Goal: Information Seeking & Learning: Learn about a topic

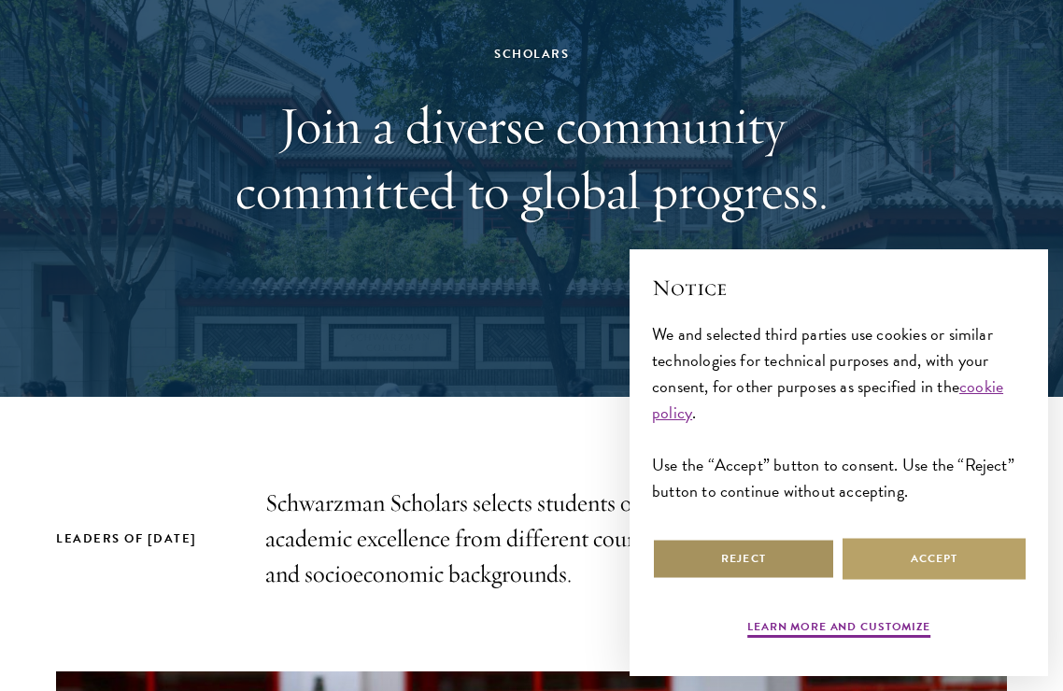
click at [782, 564] on button "Reject" at bounding box center [743, 559] width 183 height 42
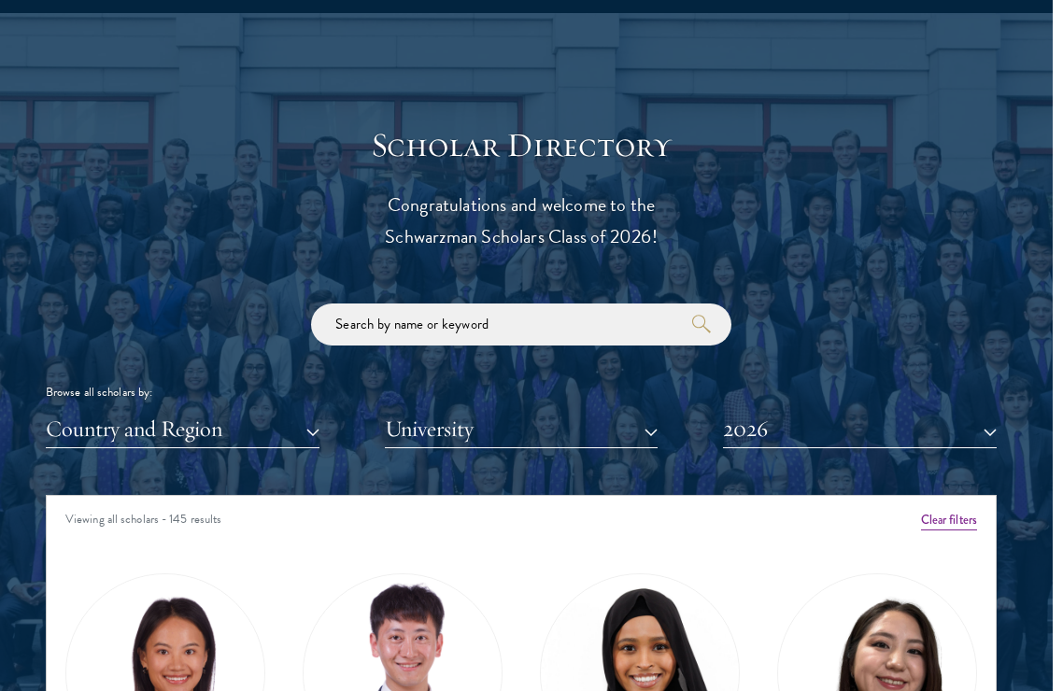
scroll to position [1908, 12]
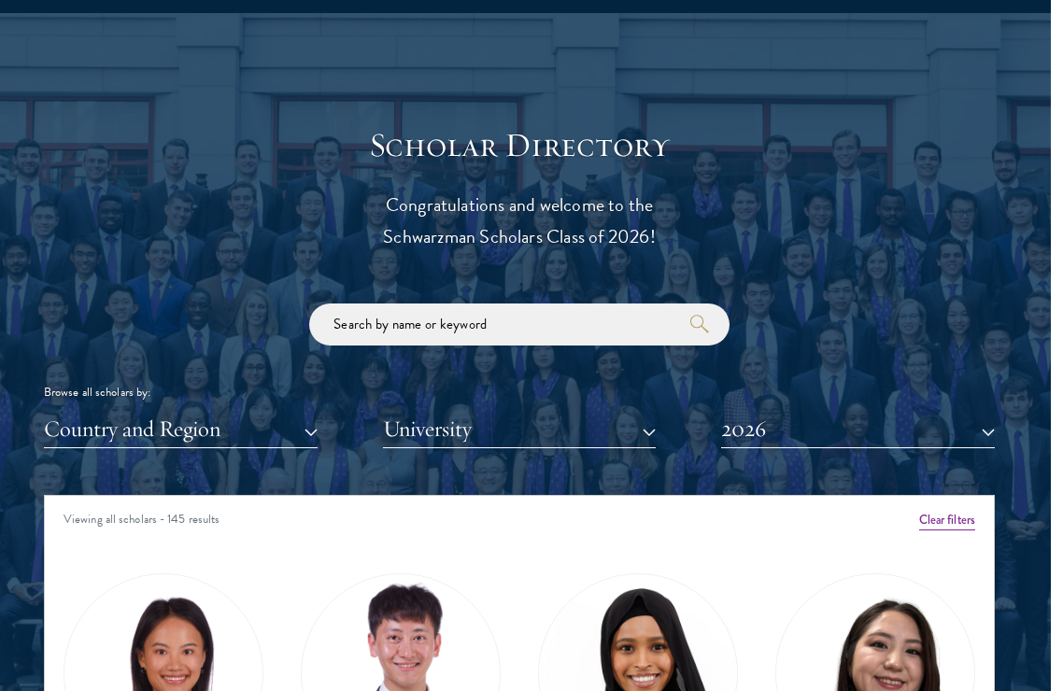
click at [644, 434] on button "University" at bounding box center [520, 429] width 274 height 38
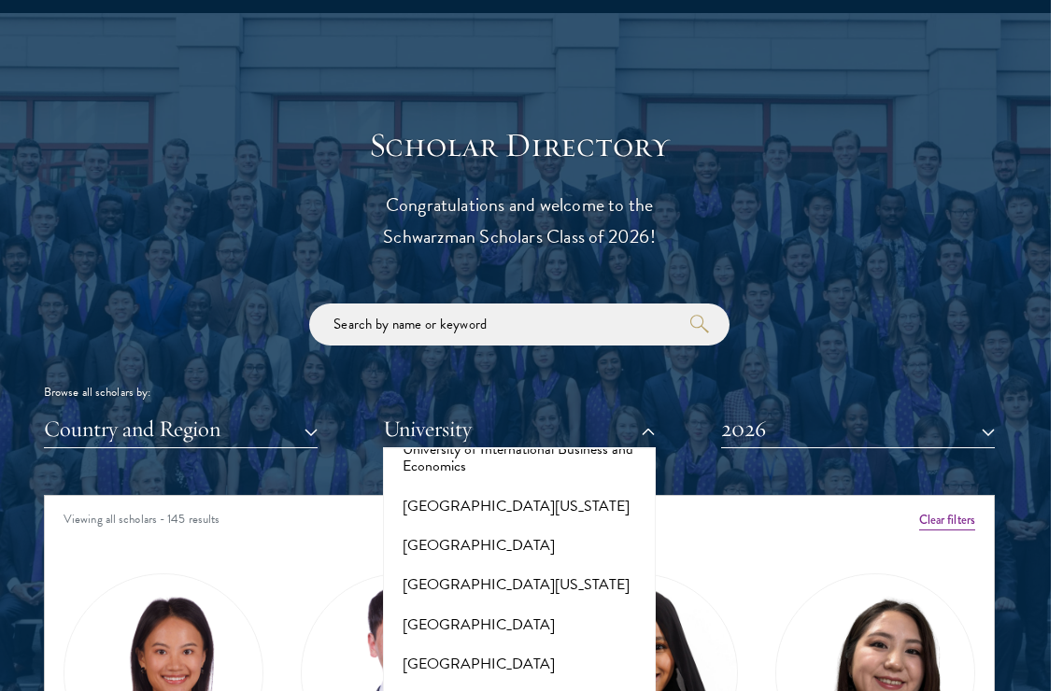
scroll to position [16804, 0]
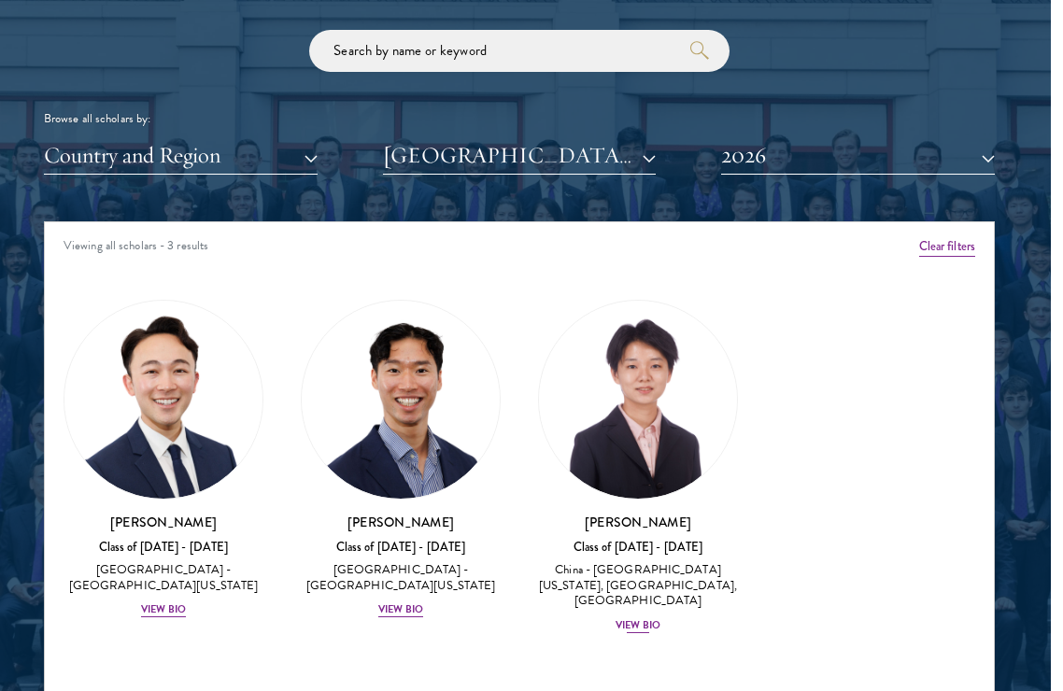
scroll to position [2186, 12]
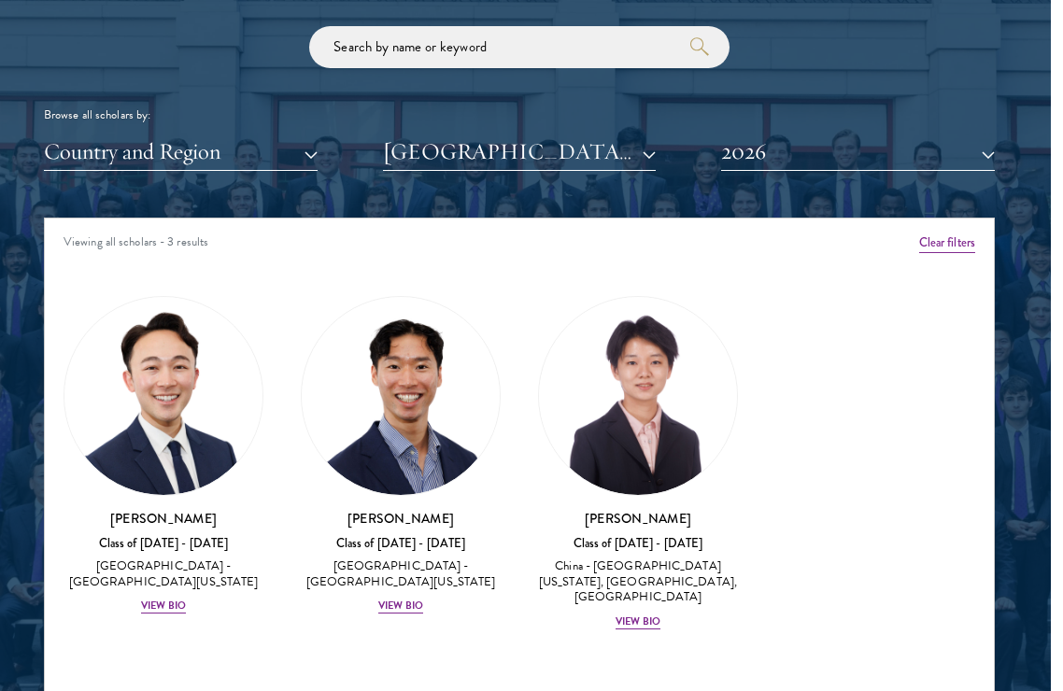
click at [632, 152] on button "[GEOGRAPHIC_DATA][US_STATE]" at bounding box center [520, 152] width 274 height 38
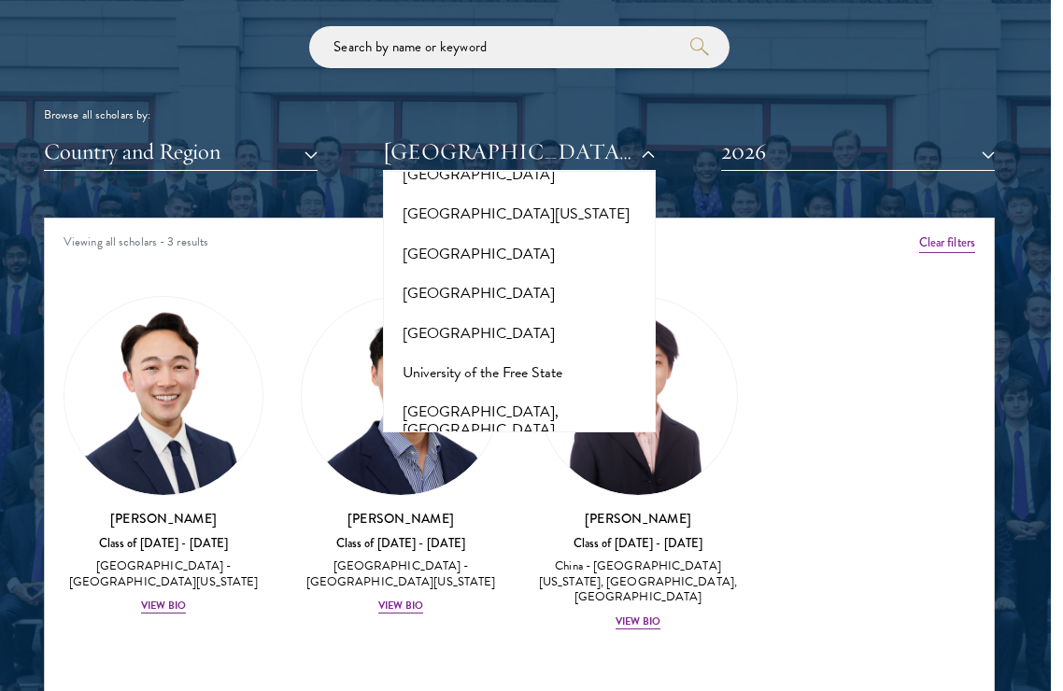
scroll to position [2210, 12]
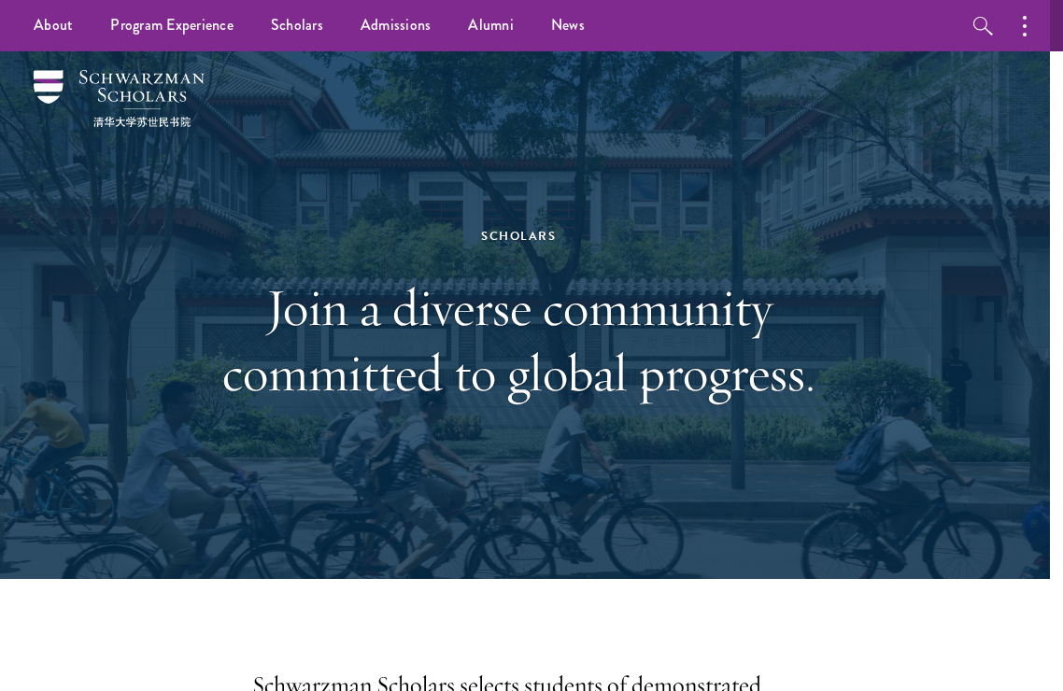
scroll to position [0, 13]
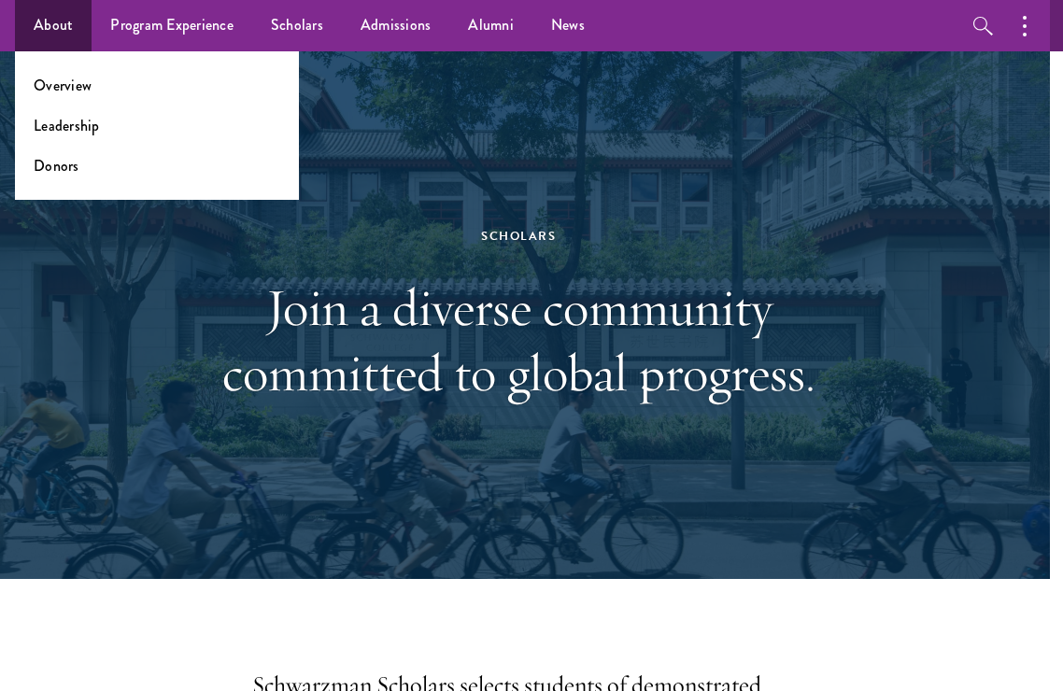
click at [80, 71] on ul "Overview Leadership Donors" at bounding box center [157, 125] width 284 height 149
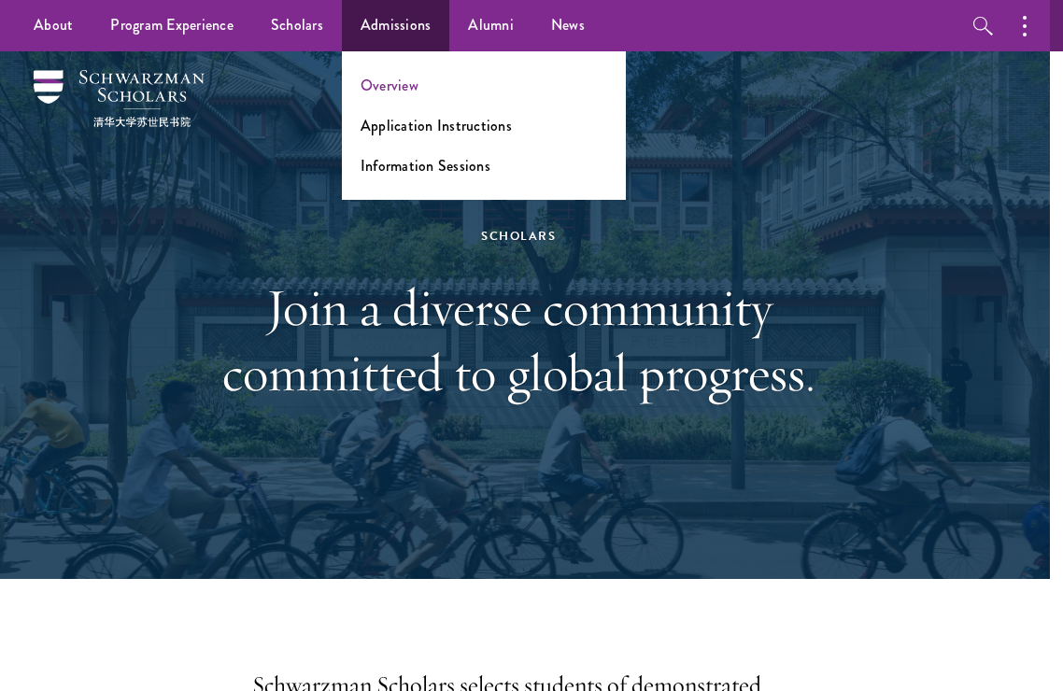
click at [398, 82] on link "Overview" at bounding box center [390, 85] width 58 height 21
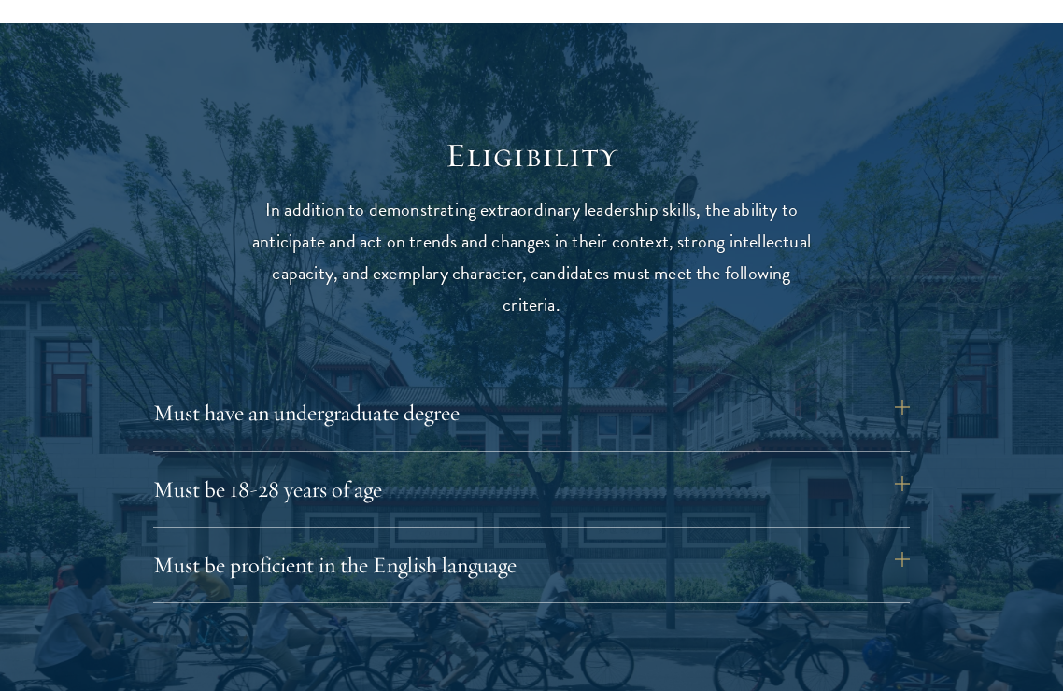
scroll to position [2364, 0]
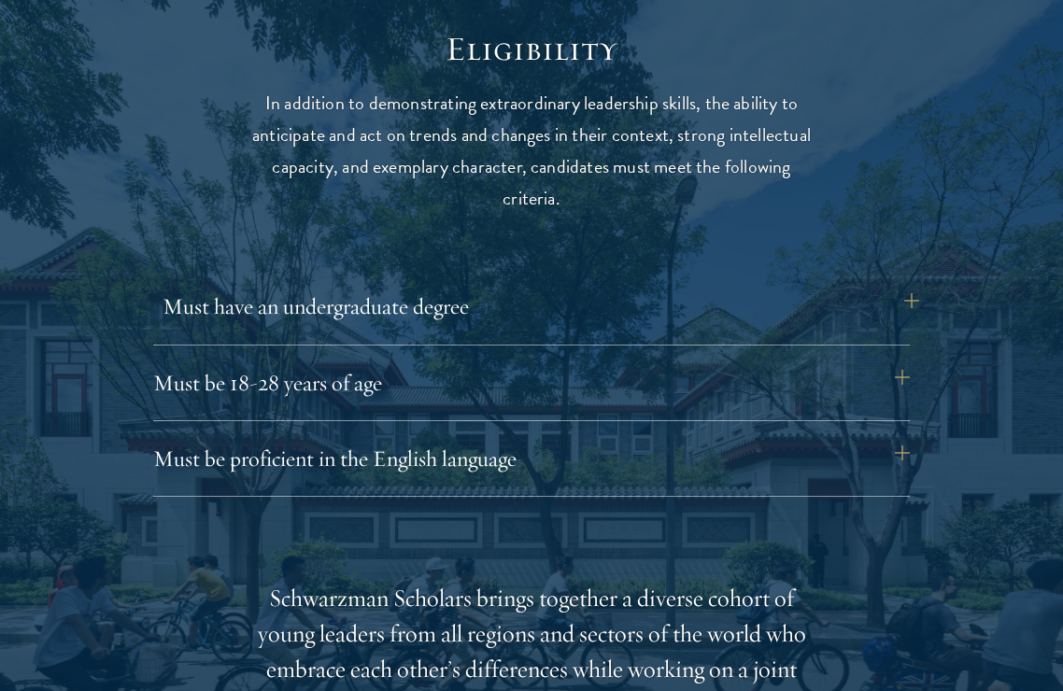
click at [901, 297] on button "Must have an undergraduate degree" at bounding box center [541, 306] width 757 height 45
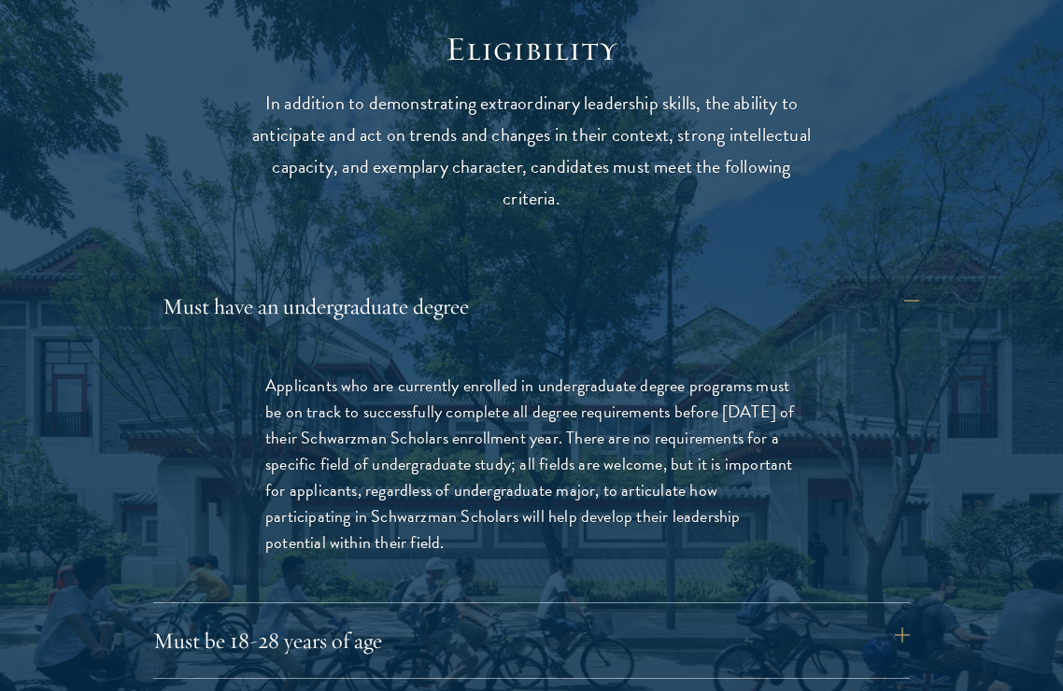
click at [901, 297] on button "Must have an undergraduate degree" at bounding box center [541, 306] width 757 height 45
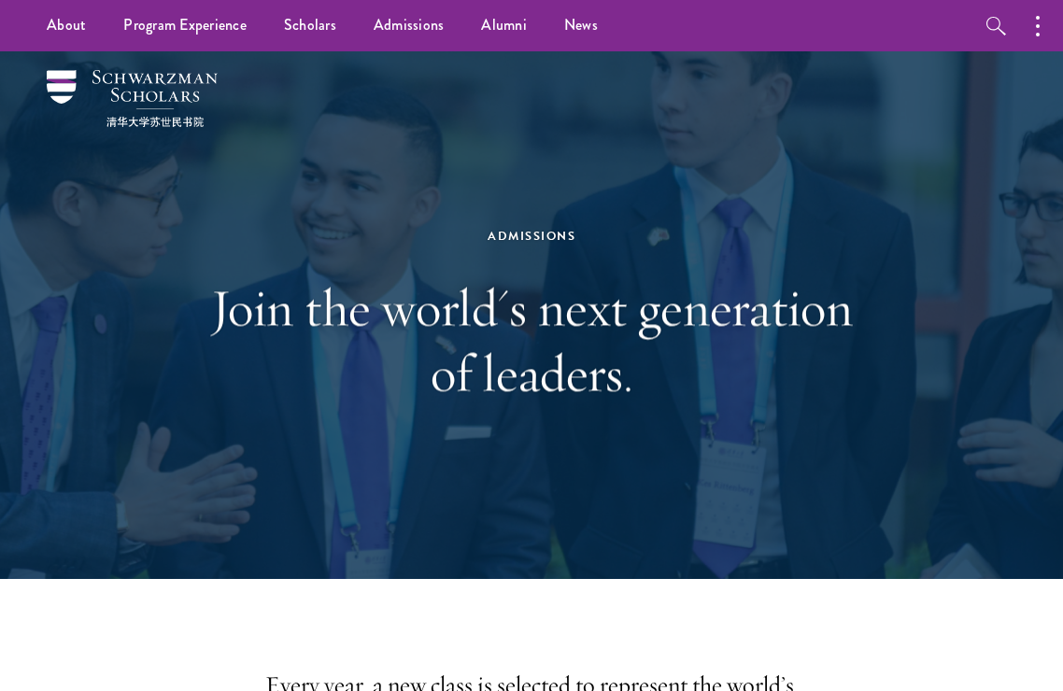
scroll to position [0, 0]
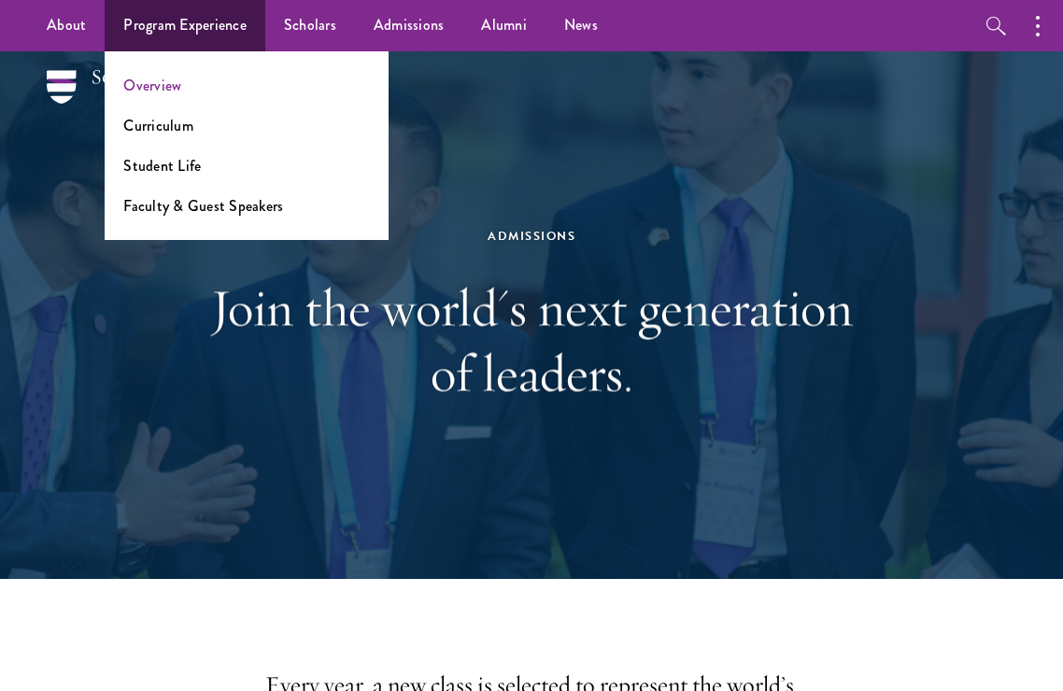
click at [156, 81] on link "Overview" at bounding box center [152, 85] width 58 height 21
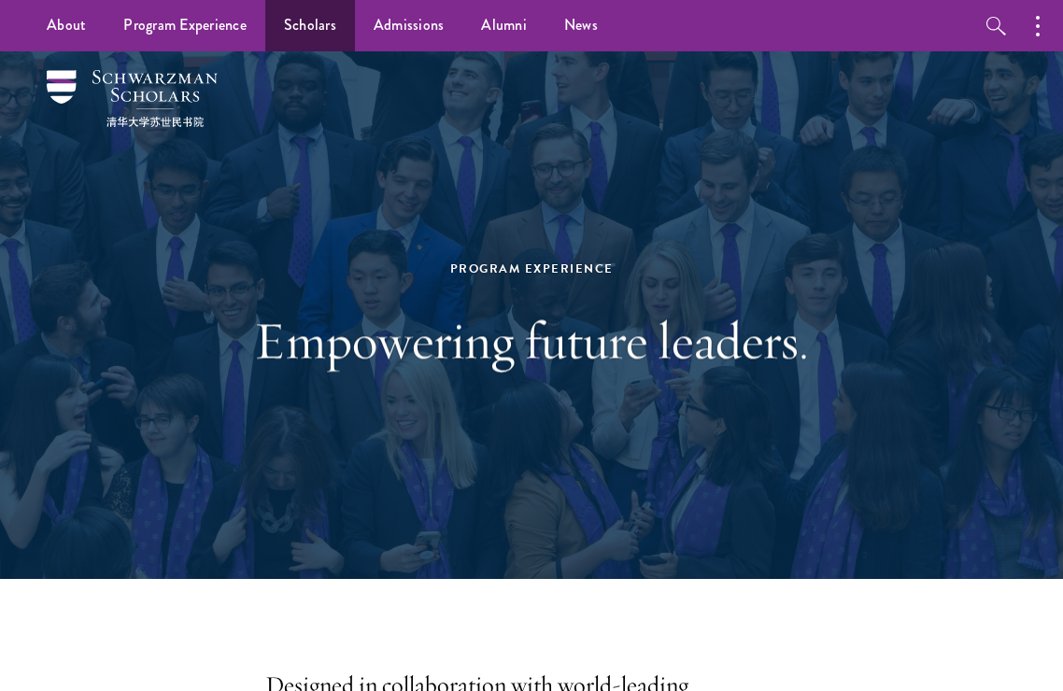
click at [335, 21] on link "Scholars" at bounding box center [310, 25] width 90 height 51
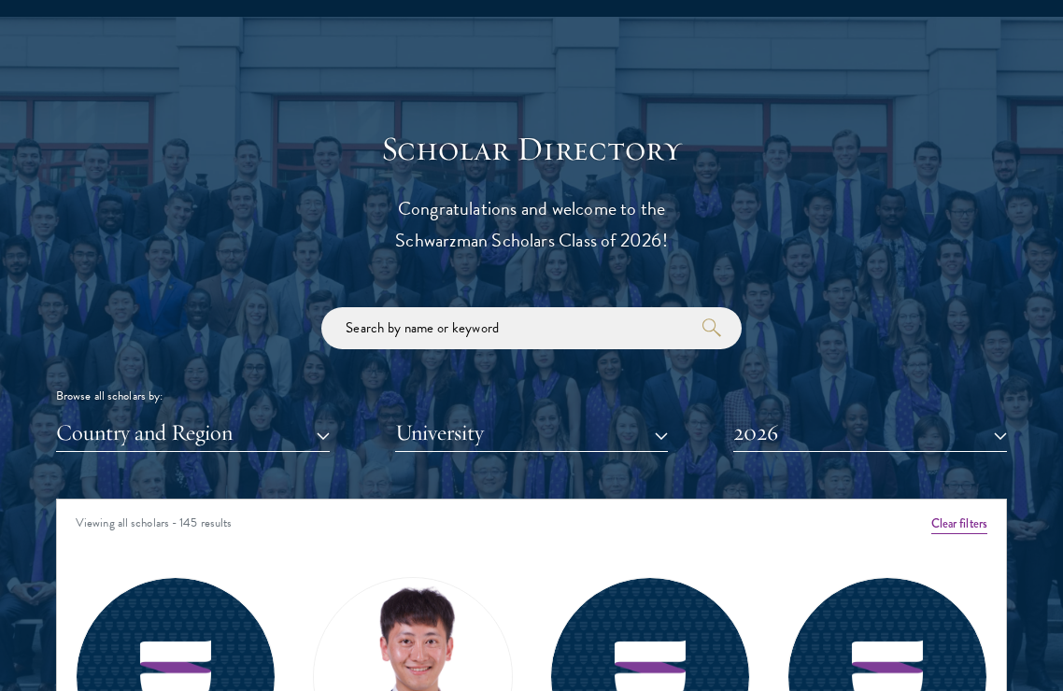
scroll to position [1903, 0]
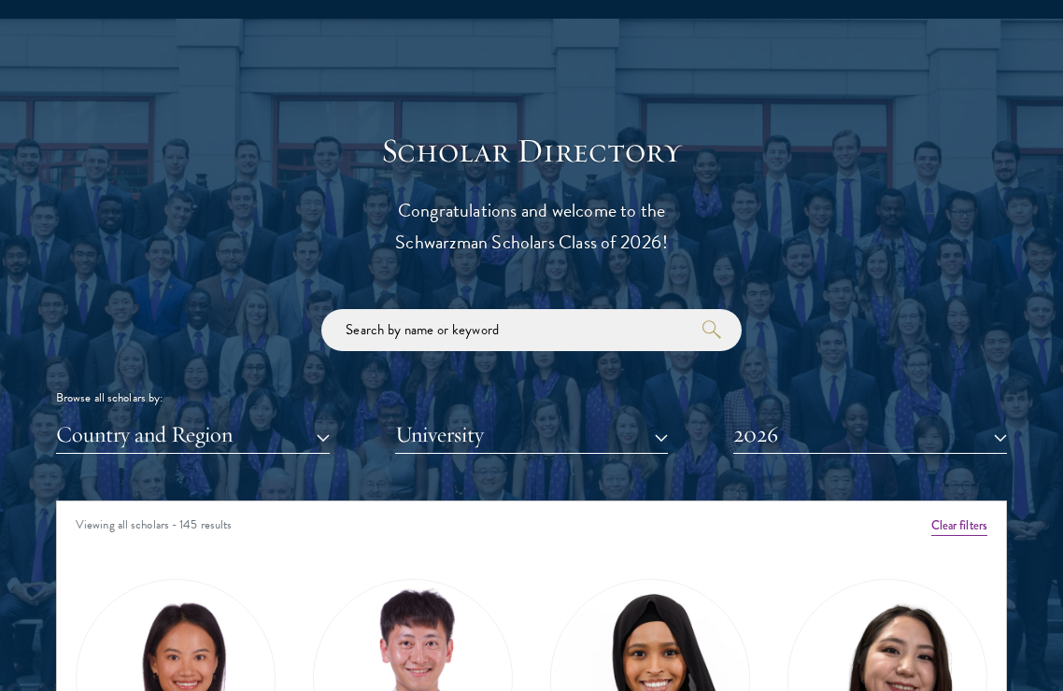
click at [510, 438] on button "University" at bounding box center [532, 435] width 274 height 38
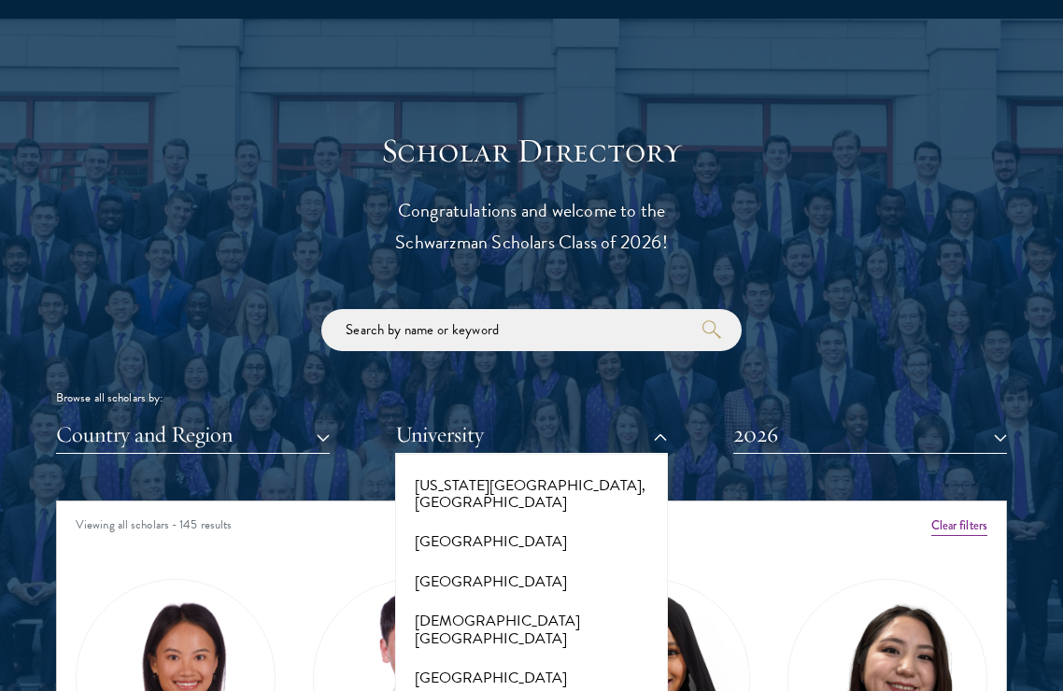
scroll to position [2202, 0]
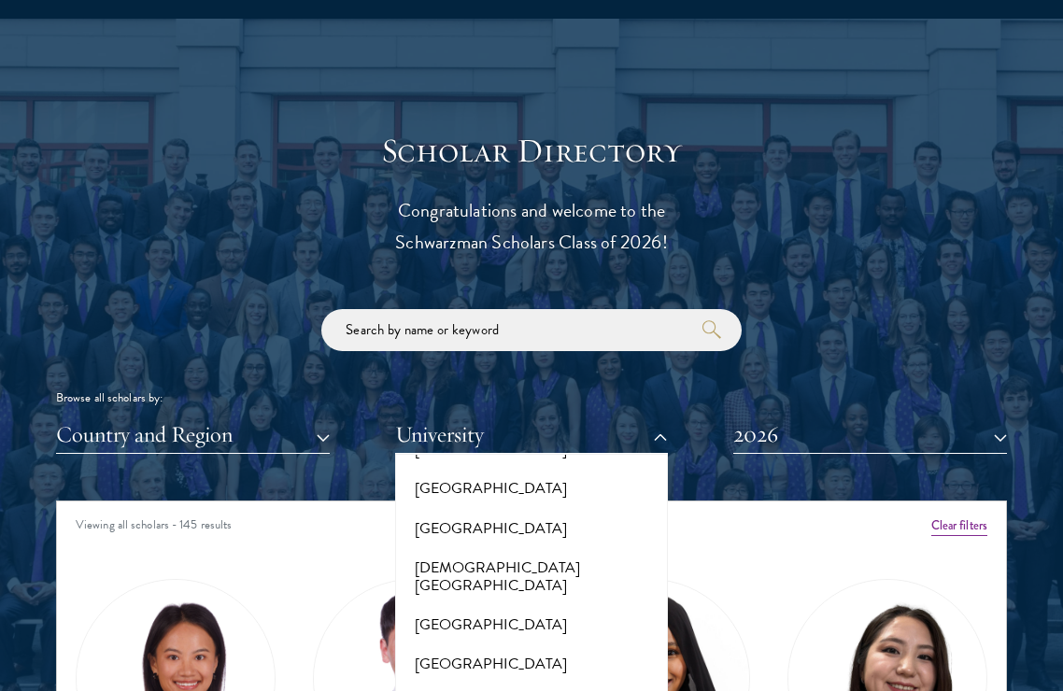
click at [500, 431] on button "University" at bounding box center [532, 435] width 274 height 38
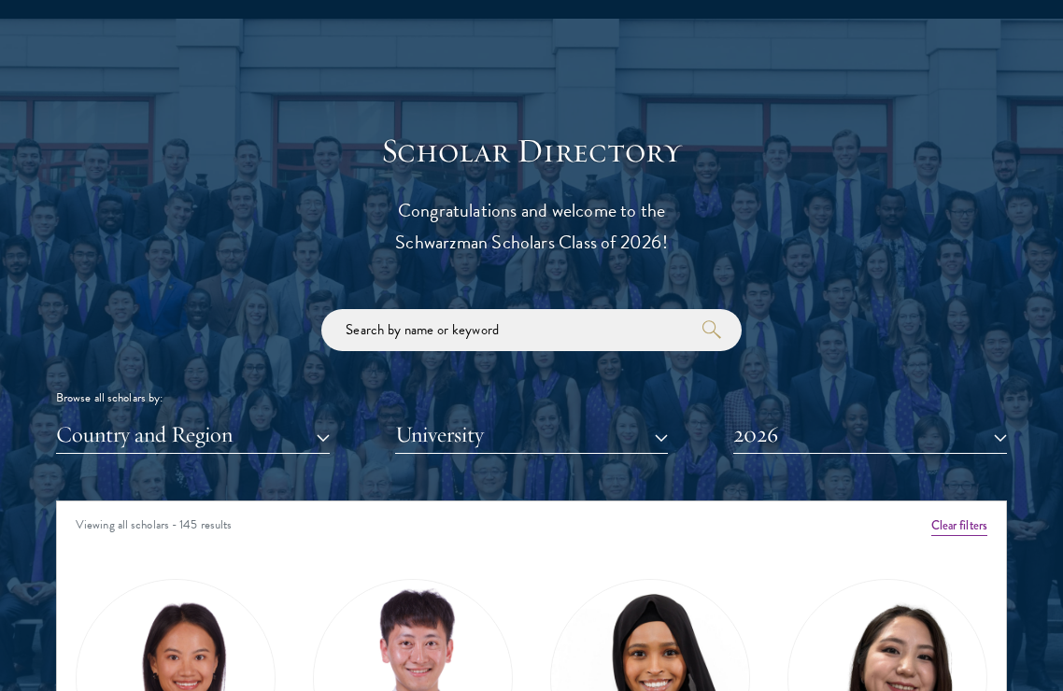
click at [478, 426] on button "University" at bounding box center [532, 435] width 274 height 38
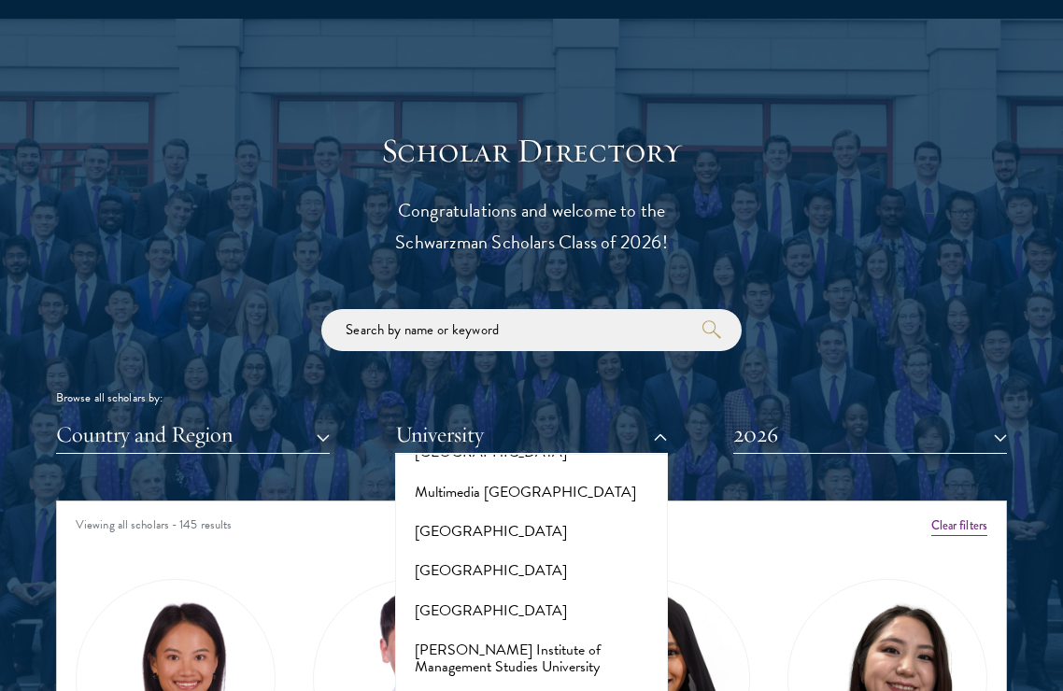
scroll to position [8345, 0]
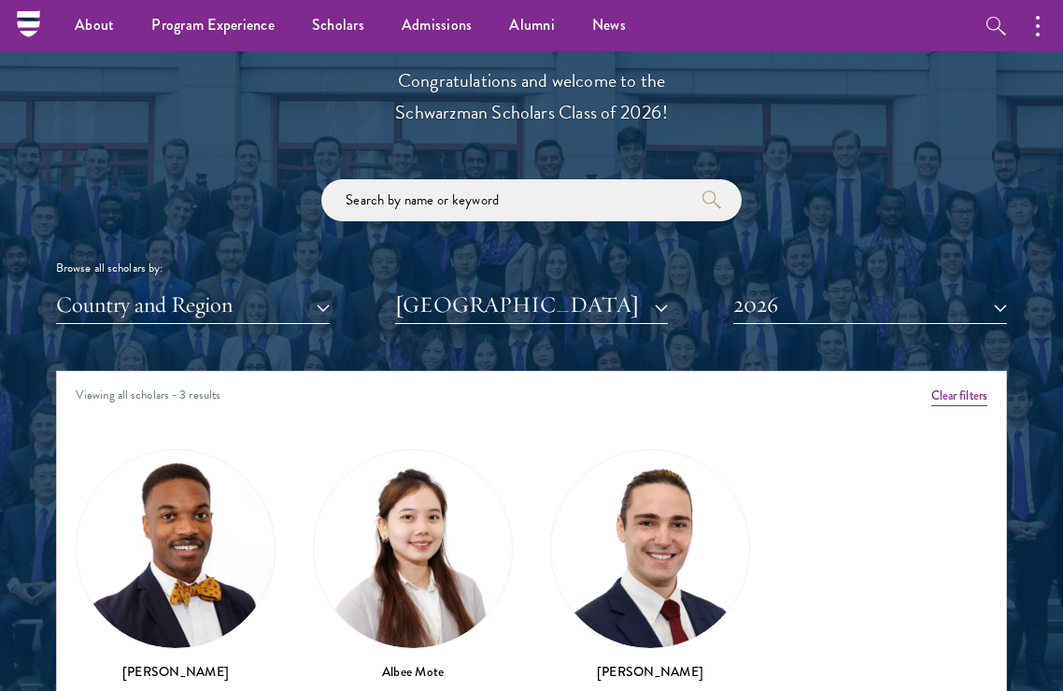
scroll to position [2028, 0]
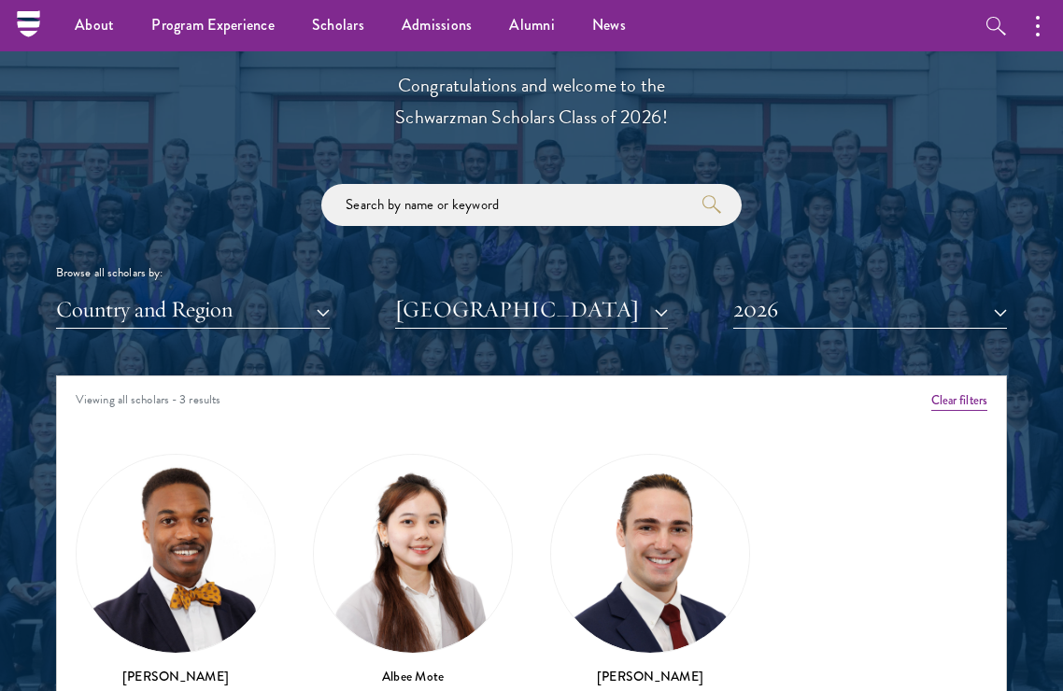
click at [608, 306] on button "[GEOGRAPHIC_DATA]" at bounding box center [532, 309] width 274 height 38
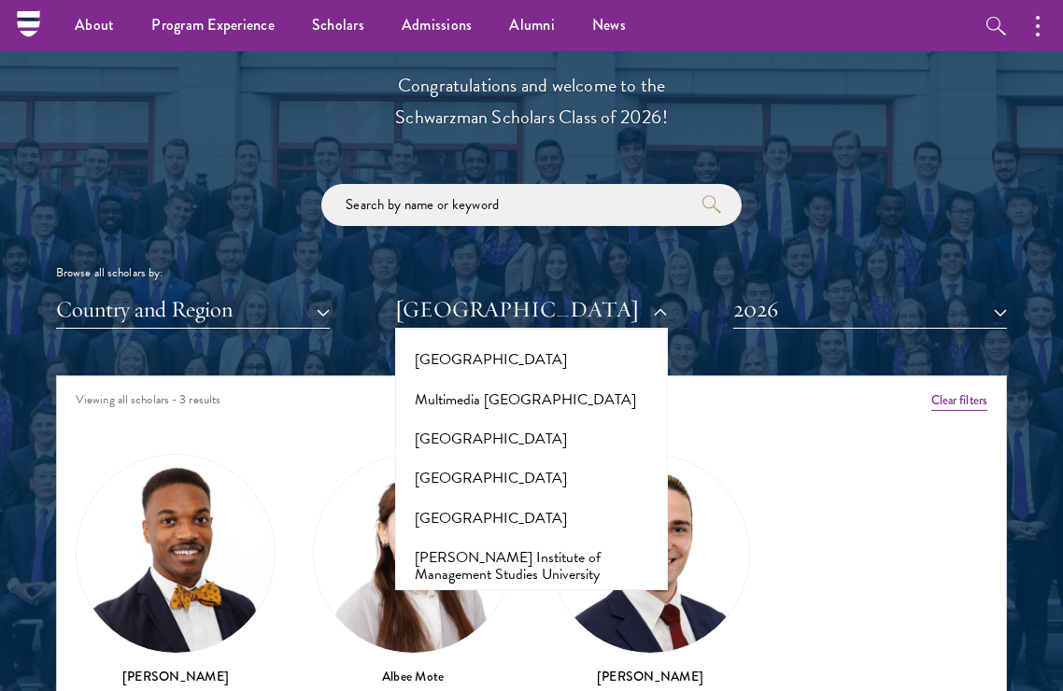
scroll to position [8296, 0]
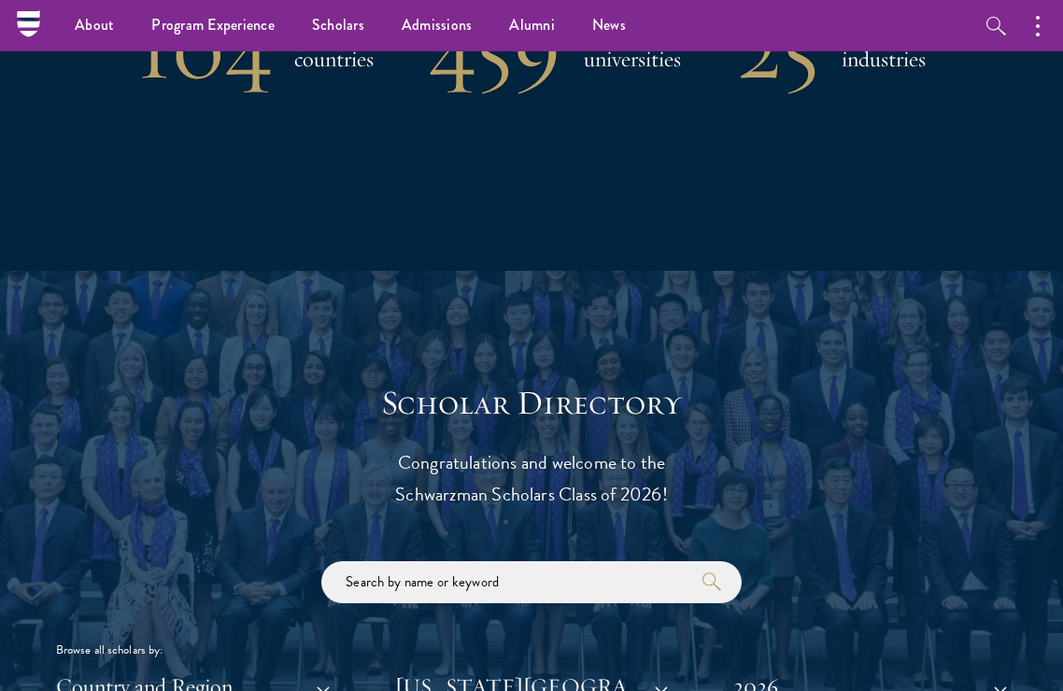
scroll to position [823, 0]
